Goal: Task Accomplishment & Management: Use online tool/utility

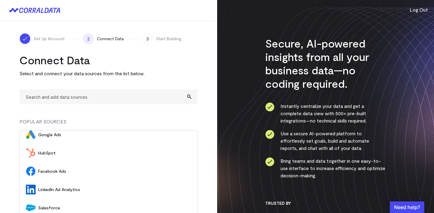
scroll to position [9, 0]
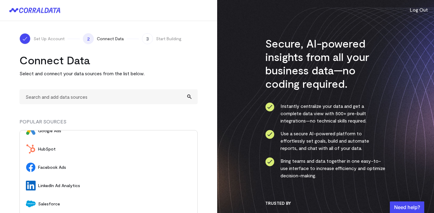
click at [83, 147] on span "HubSpot" at bounding box center [114, 149] width 153 height 6
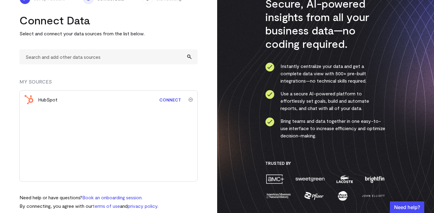
scroll to position [49, 0]
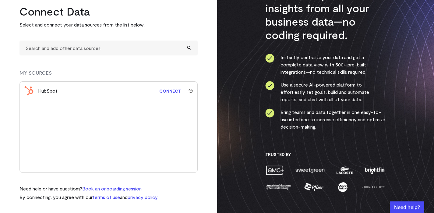
click at [191, 92] on img "submit" at bounding box center [191, 91] width 4 height 4
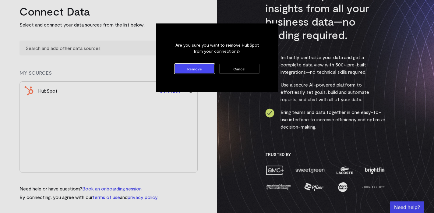
click at [190, 68] on button "Remove" at bounding box center [195, 69] width 40 height 10
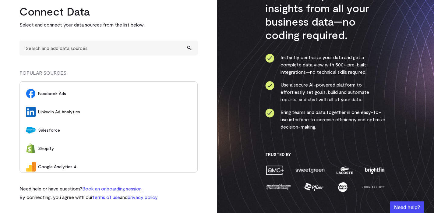
scroll to position [0, 0]
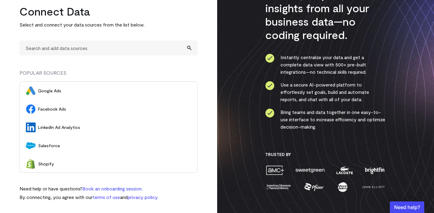
click at [97, 93] on span "Google Ads" at bounding box center [114, 91] width 153 height 6
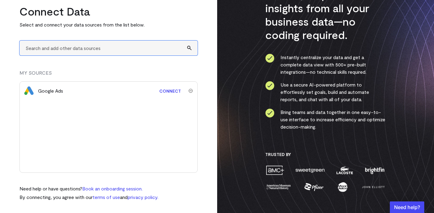
click at [109, 46] on input "text" at bounding box center [108, 48] width 178 height 15
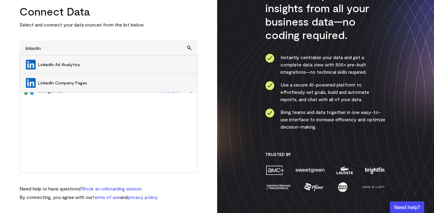
click at [85, 65] on span "LinkedIn Ad Analytics" at bounding box center [114, 65] width 153 height 6
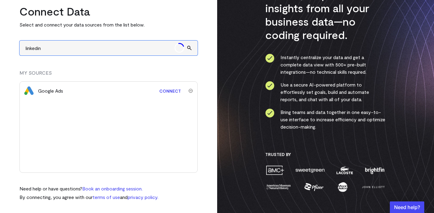
type input "LinkedIn Ad Analytics"
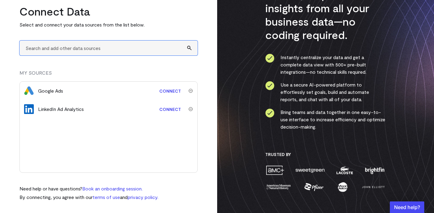
click at [94, 51] on input "text" at bounding box center [108, 48] width 178 height 15
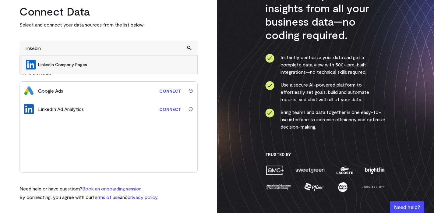
click at [95, 66] on span "LinkedIn Company Pages" at bounding box center [114, 65] width 153 height 6
type input "LinkedIn Company Pages"
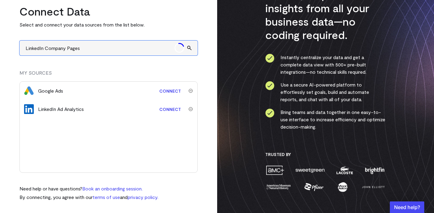
click at [104, 51] on input "LinkedIn Company Pages" at bounding box center [108, 48] width 178 height 15
click at [104, 51] on input "text" at bounding box center [108, 48] width 178 height 15
click at [101, 49] on input "text" at bounding box center [108, 48] width 178 height 15
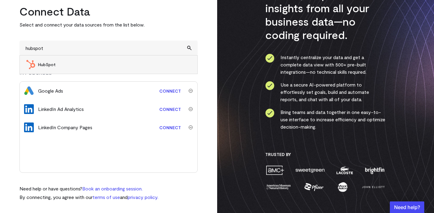
click at [94, 66] on span "HubSpot" at bounding box center [114, 65] width 153 height 6
type input "HubSpot"
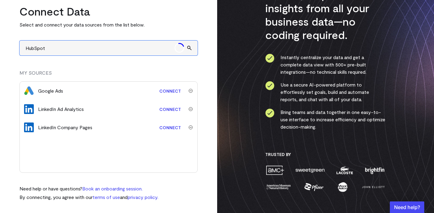
click at [93, 47] on input "HubSpot" at bounding box center [108, 48] width 178 height 15
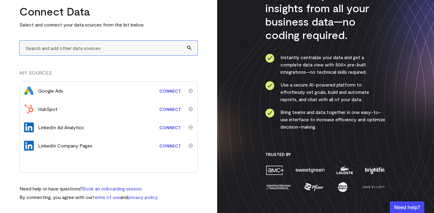
click at [90, 53] on input "text" at bounding box center [108, 48] width 178 height 15
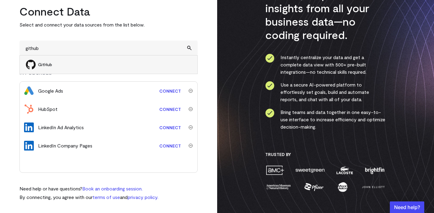
click at [90, 62] on span "GitHub" at bounding box center [114, 65] width 153 height 6
type input "GitHub"
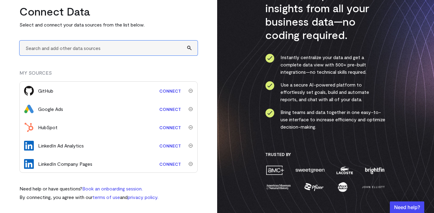
click at [92, 49] on input "text" at bounding box center [108, 48] width 178 height 15
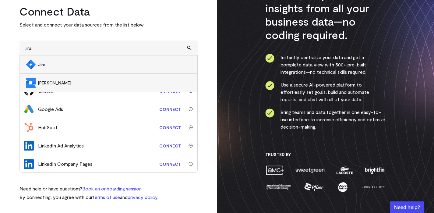
click at [86, 63] on span "Jira" at bounding box center [114, 65] width 153 height 6
type input "Jira"
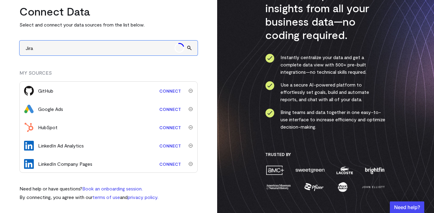
click at [88, 45] on input "Jira" at bounding box center [108, 48] width 178 height 15
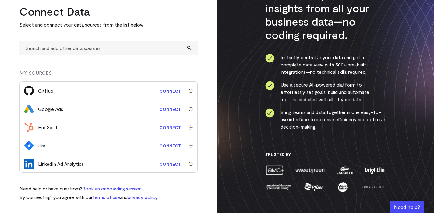
click at [88, 45] on input "text" at bounding box center [108, 48] width 178 height 15
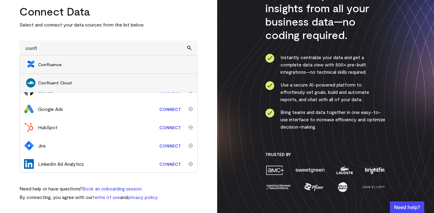
click at [80, 65] on span "Confluence" at bounding box center [114, 65] width 153 height 6
type input "Confluence"
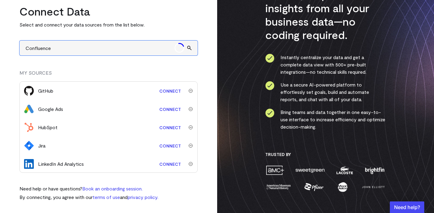
click at [89, 45] on input "Confluence" at bounding box center [108, 48] width 178 height 15
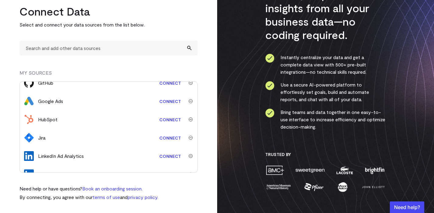
scroll to position [33, 0]
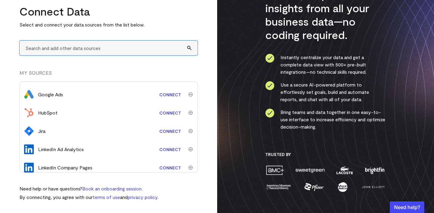
click at [112, 45] on input "text" at bounding box center [108, 48] width 178 height 15
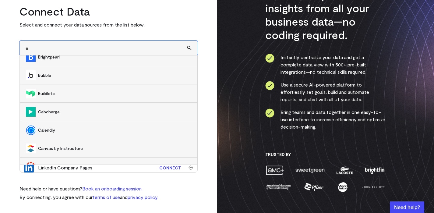
scroll to position [1090, 0]
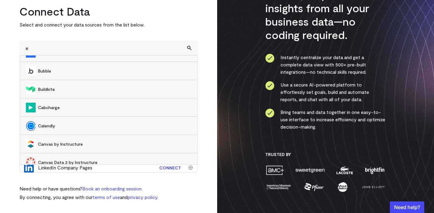
click at [81, 128] on span "Calendly" at bounding box center [114, 126] width 153 height 6
type input "Calendly"
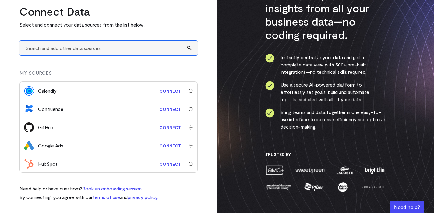
click at [98, 51] on input "text" at bounding box center [108, 48] width 178 height 15
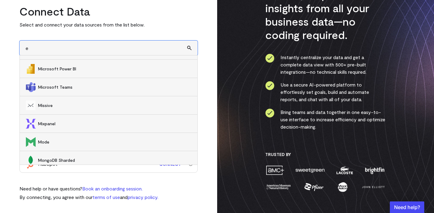
scroll to position [4554, 0]
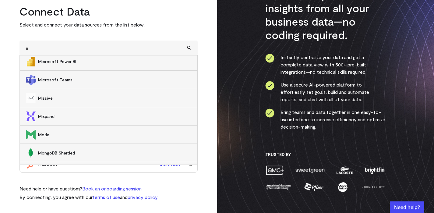
click at [64, 116] on span "Mixpanel" at bounding box center [114, 116] width 153 height 6
type input "Mixpanel"
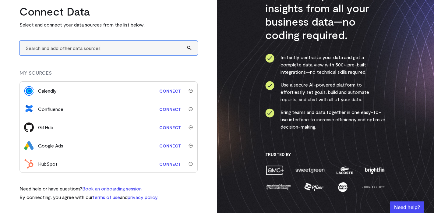
click at [73, 50] on input "text" at bounding box center [108, 48] width 178 height 15
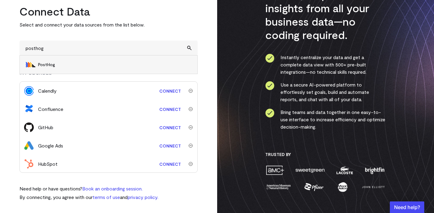
click at [64, 62] on span "PostHog" at bounding box center [114, 65] width 153 height 6
type input "PostHog"
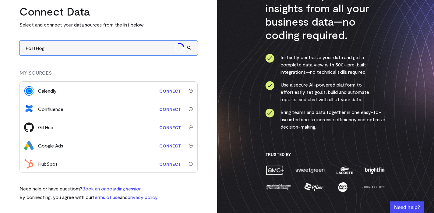
click at [77, 47] on input "PostHog" at bounding box center [108, 48] width 178 height 15
click at [77, 47] on input "text" at bounding box center [108, 48] width 178 height 15
type input "z"
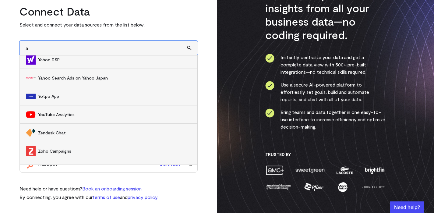
scroll to position [7680, 0]
click at [97, 115] on span "YouTube Analytics" at bounding box center [114, 115] width 153 height 6
type input "YouTube Analytics"
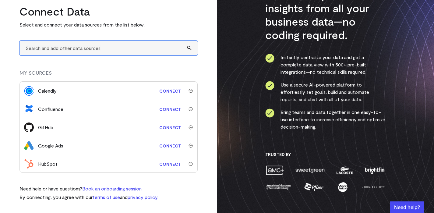
click at [108, 51] on input "text" at bounding box center [108, 48] width 178 height 15
type input "a"
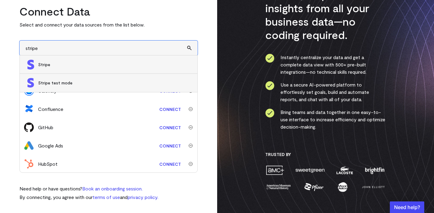
scroll to position [0, 0]
click at [57, 63] on span "Stripe" at bounding box center [114, 65] width 153 height 6
type input "Stripe"
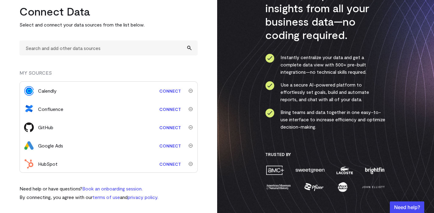
click at [59, 46] on input "text" at bounding box center [108, 48] width 178 height 15
type input "n"
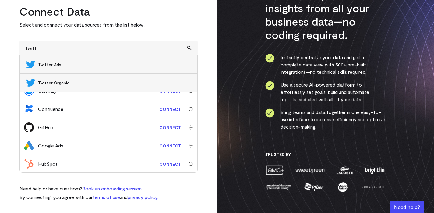
click at [58, 69] on li "Twitter Ads" at bounding box center [109, 64] width 178 height 18
type input "Twitter Ads"
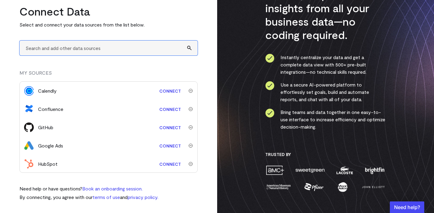
click at [67, 49] on input "text" at bounding box center [108, 48] width 178 height 15
type input "t"
type input "g"
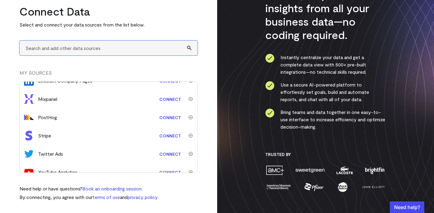
scroll to position [147, 0]
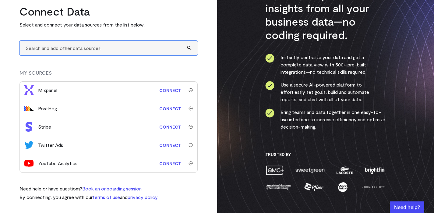
click at [116, 48] on input "text" at bounding box center [108, 48] width 178 height 15
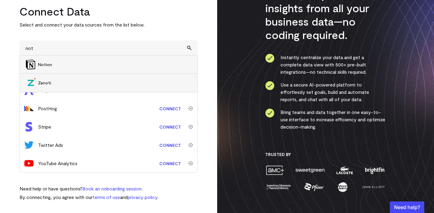
click at [103, 63] on span "Notion" at bounding box center [114, 65] width 153 height 6
type input "Notion"
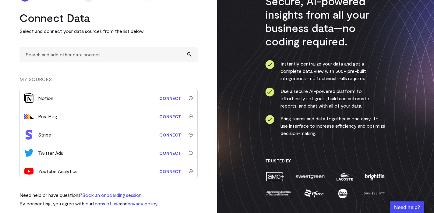
scroll to position [165, 0]
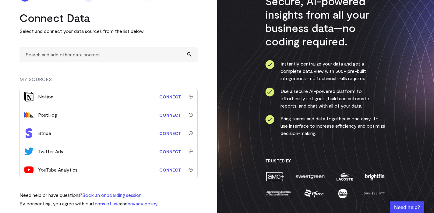
click at [169, 169] on link "Connect" at bounding box center [170, 169] width 28 height 11
